Goal: Find specific page/section

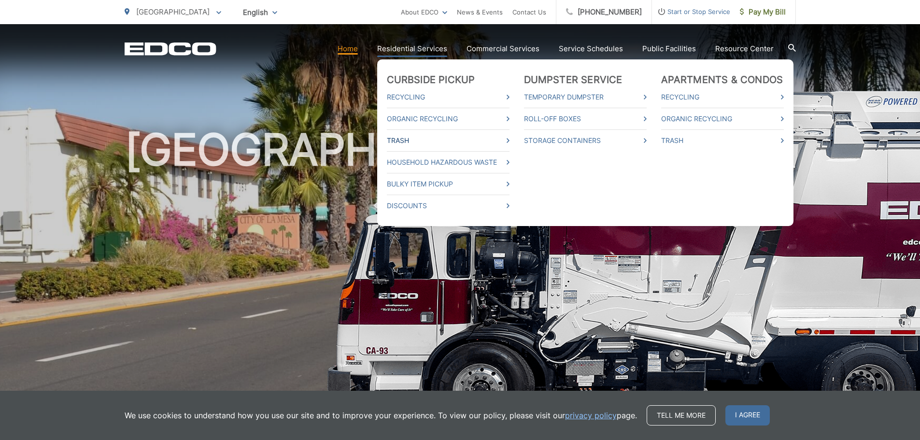
click at [409, 141] on link "Trash" at bounding box center [448, 141] width 123 height 12
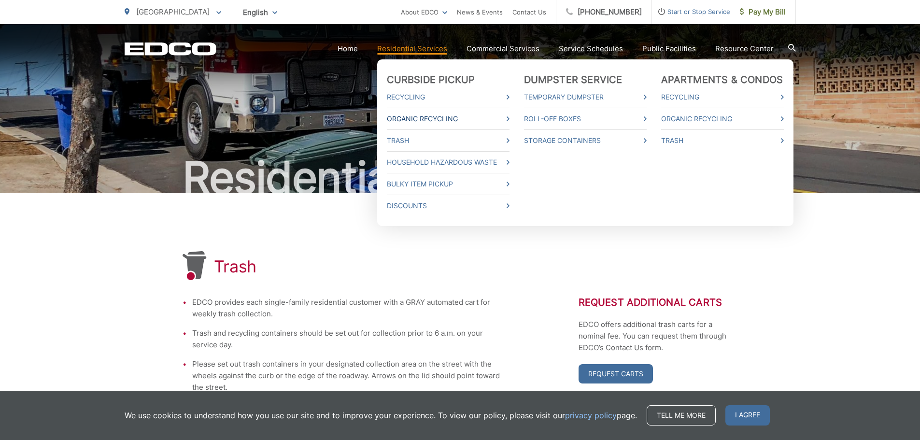
click at [434, 117] on link "Organic Recycling" at bounding box center [448, 119] width 123 height 12
